Goal: Task Accomplishment & Management: Complete application form

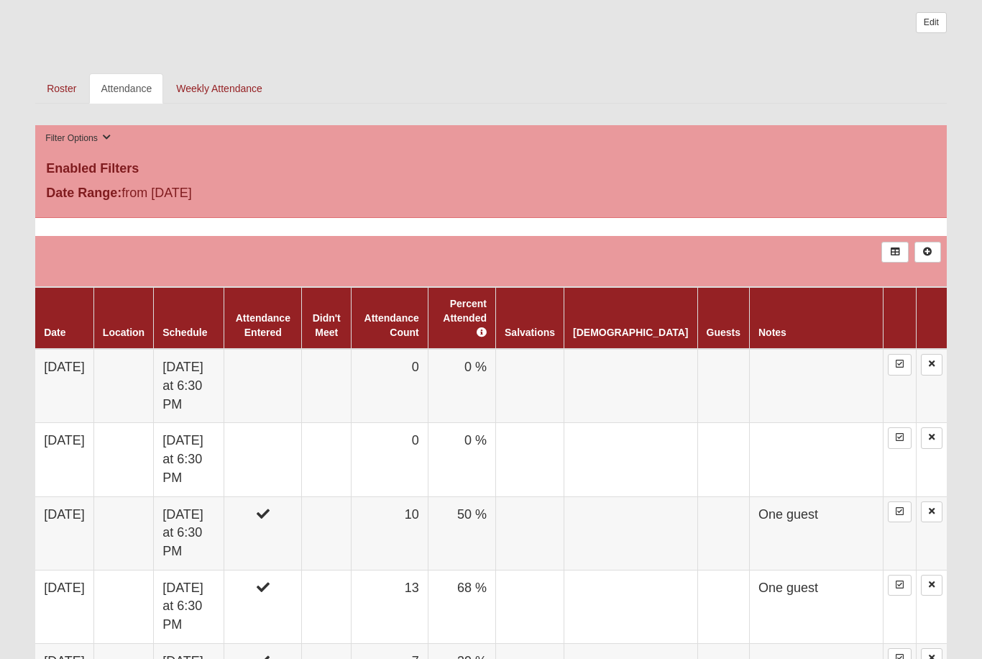
scroll to position [626, 0]
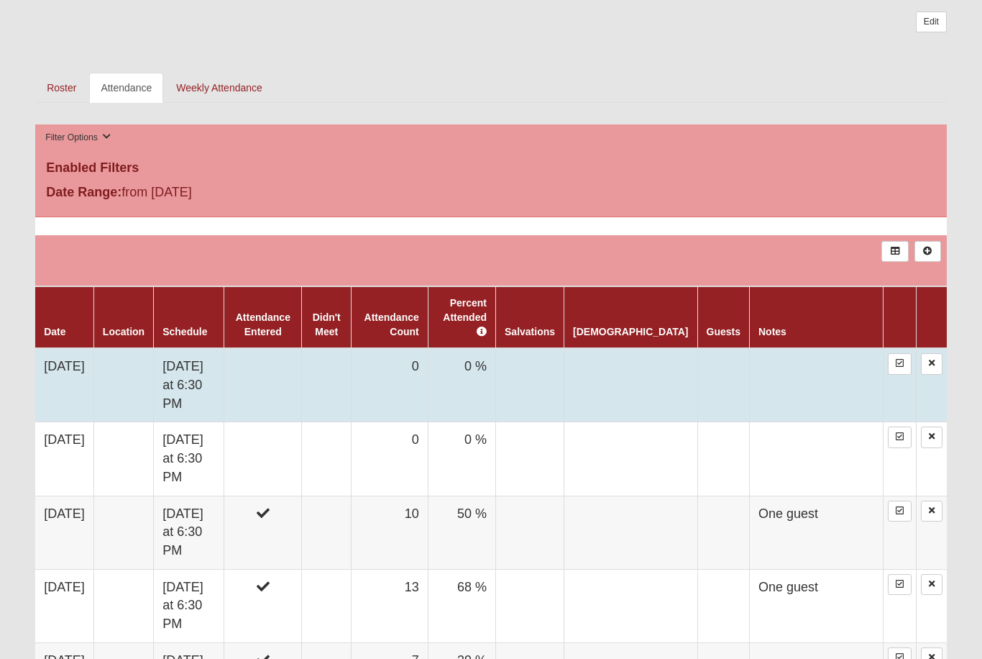
click at [302, 351] on td at bounding box center [263, 386] width 78 height 74
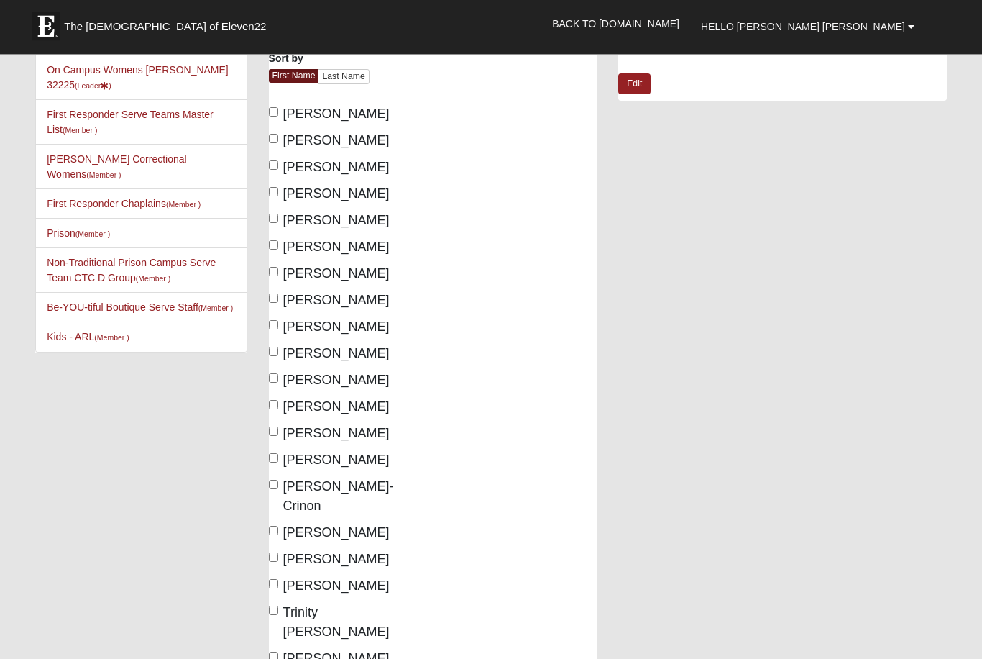
scroll to position [137, 0]
click at [269, 551] on label "[PERSON_NAME]" at bounding box center [329, 560] width 121 height 19
click at [269, 554] on input "[PERSON_NAME]" at bounding box center [273, 558] width 9 height 9
checkbox input "true"
click at [271, 580] on input "[PERSON_NAME]" at bounding box center [273, 584] width 9 height 9
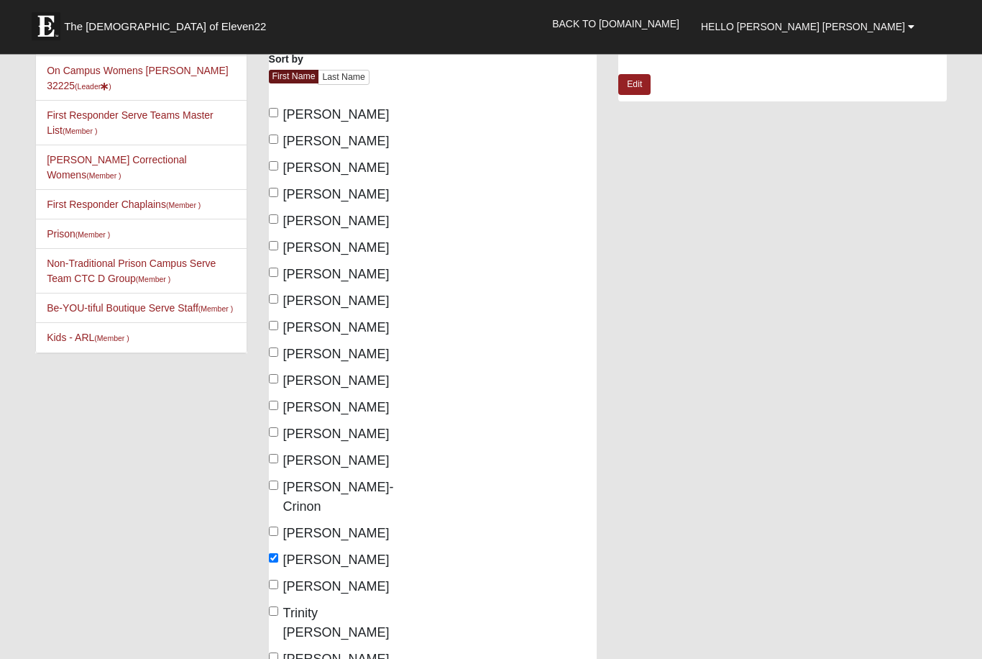
checkbox input "true"
click at [270, 139] on input "[PERSON_NAME]" at bounding box center [273, 139] width 9 height 9
checkbox input "true"
click at [271, 406] on input "[PERSON_NAME]" at bounding box center [273, 405] width 9 height 9
checkbox input "true"
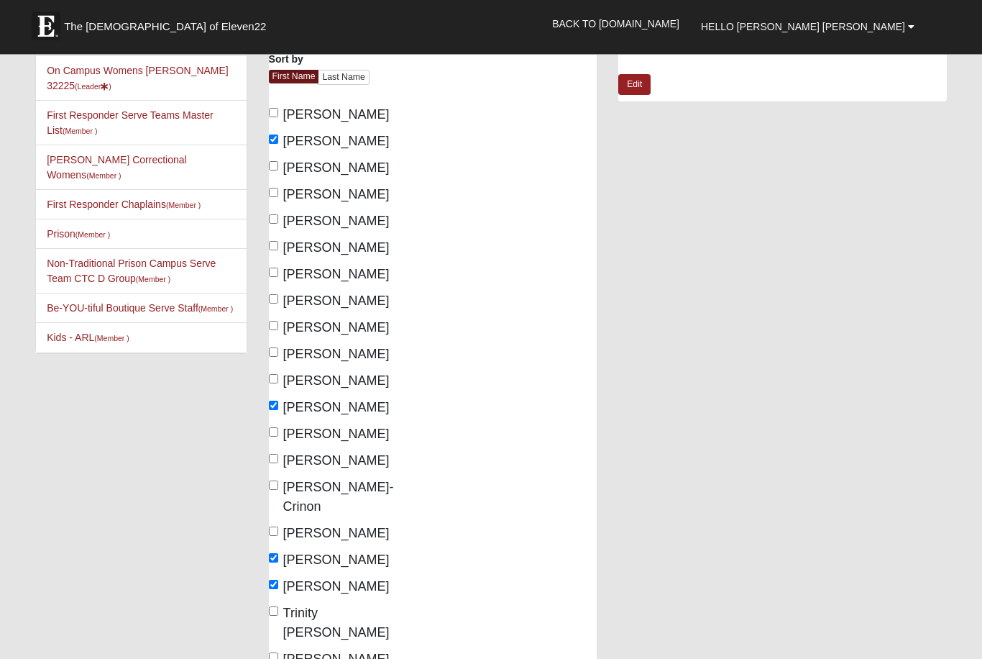
click at [263, 383] on div "Members Sort by First Name Last Name [PERSON_NAME] Spain [PERSON_NAME] [PERSON_…" at bounding box center [345, 360] width 175 height 678
click at [278, 348] on input "[PERSON_NAME]" at bounding box center [273, 352] width 9 height 9
checkbox input "true"
click at [278, 383] on input "[PERSON_NAME]" at bounding box center [273, 379] width 9 height 9
checkbox input "true"
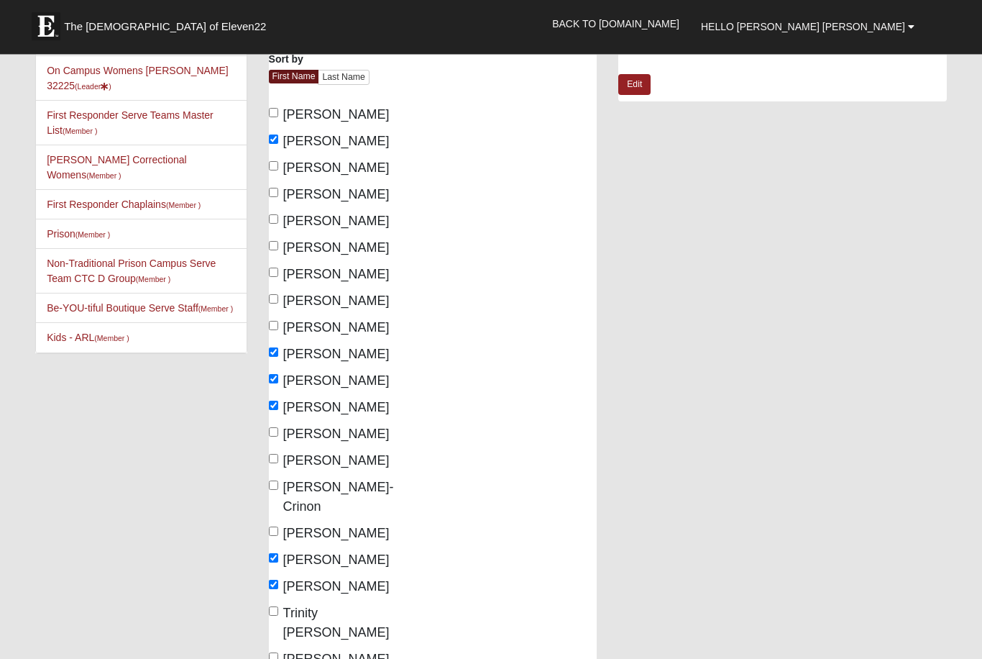
click at [275, 330] on input "[PERSON_NAME]" at bounding box center [273, 325] width 9 height 9
checkbox input "true"
click at [273, 301] on input "[PERSON_NAME]" at bounding box center [273, 299] width 9 height 9
checkbox input "true"
click at [269, 653] on input "[PERSON_NAME]" at bounding box center [273, 657] width 9 height 9
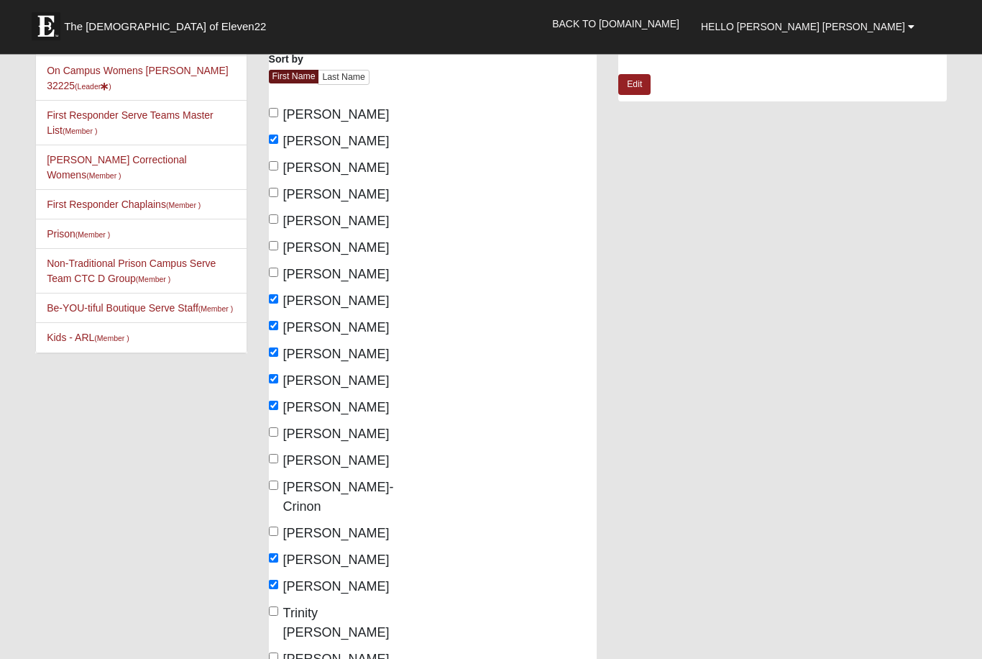
checkbox input "true"
click at [265, 464] on div "Members Sort by First Name Last Name [PERSON_NAME] Spain [PERSON_NAME] [PERSON_…" at bounding box center [345, 360] width 175 height 678
click at [270, 458] on input "[PERSON_NAME]" at bounding box center [273, 459] width 9 height 9
checkbox input "true"
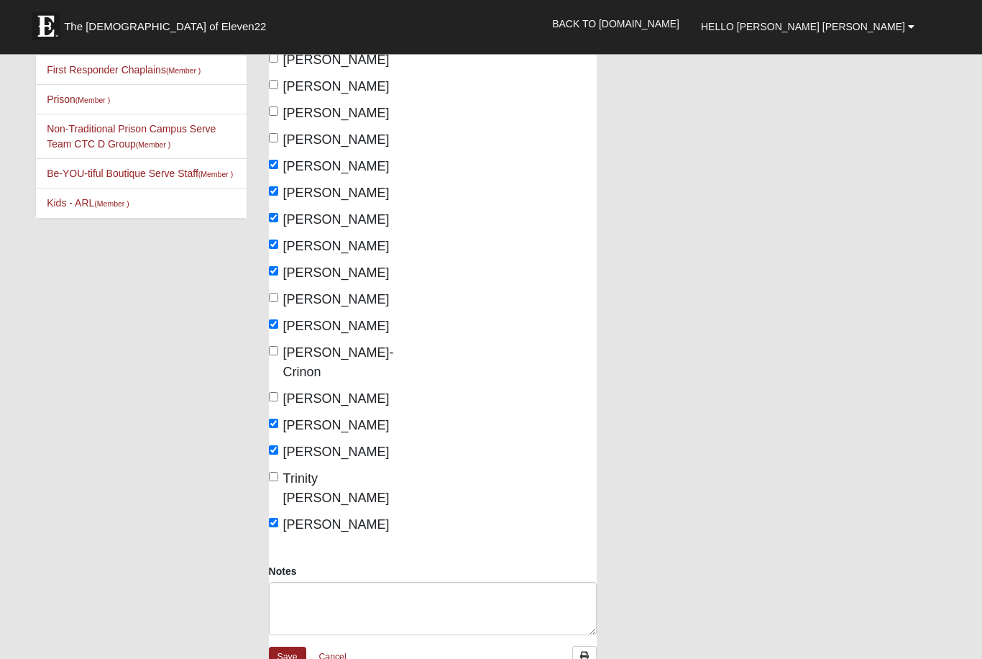
scroll to position [273, 0]
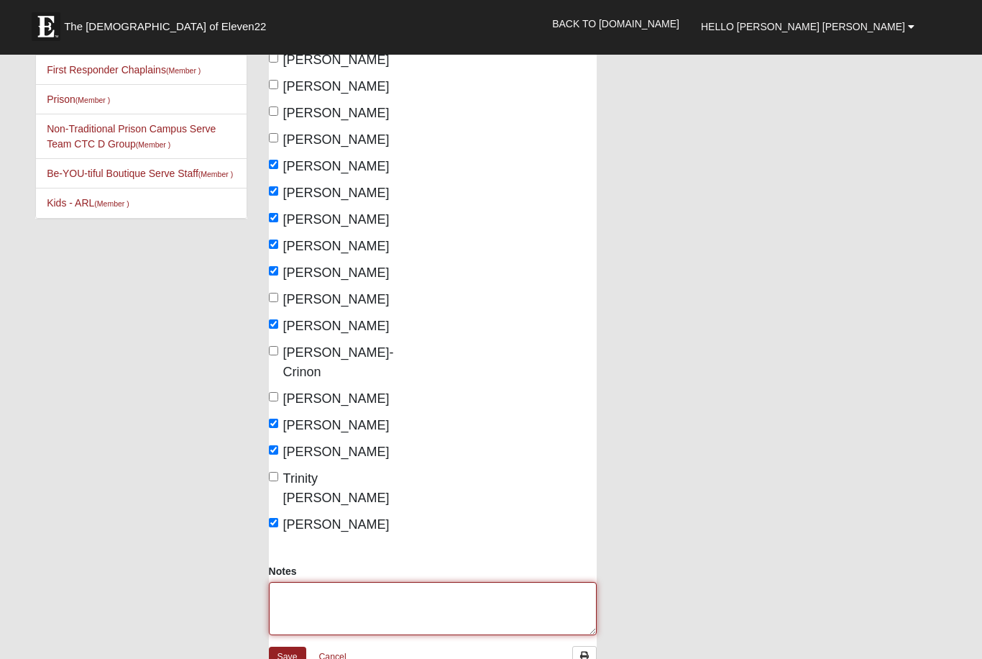
click at [291, 582] on textarea "Notes" at bounding box center [433, 608] width 329 height 53
type textarea "D"
type textarea "[PERSON_NAME]"
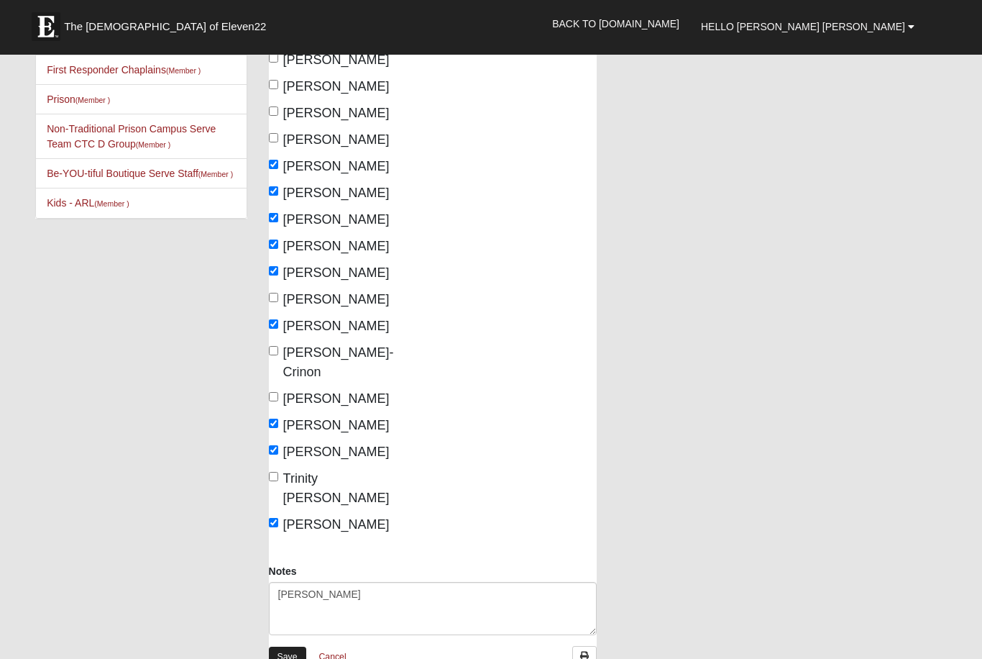
click at [280, 647] on link "Save" at bounding box center [287, 657] width 37 height 21
